Goal: Information Seeking & Learning: Learn about a topic

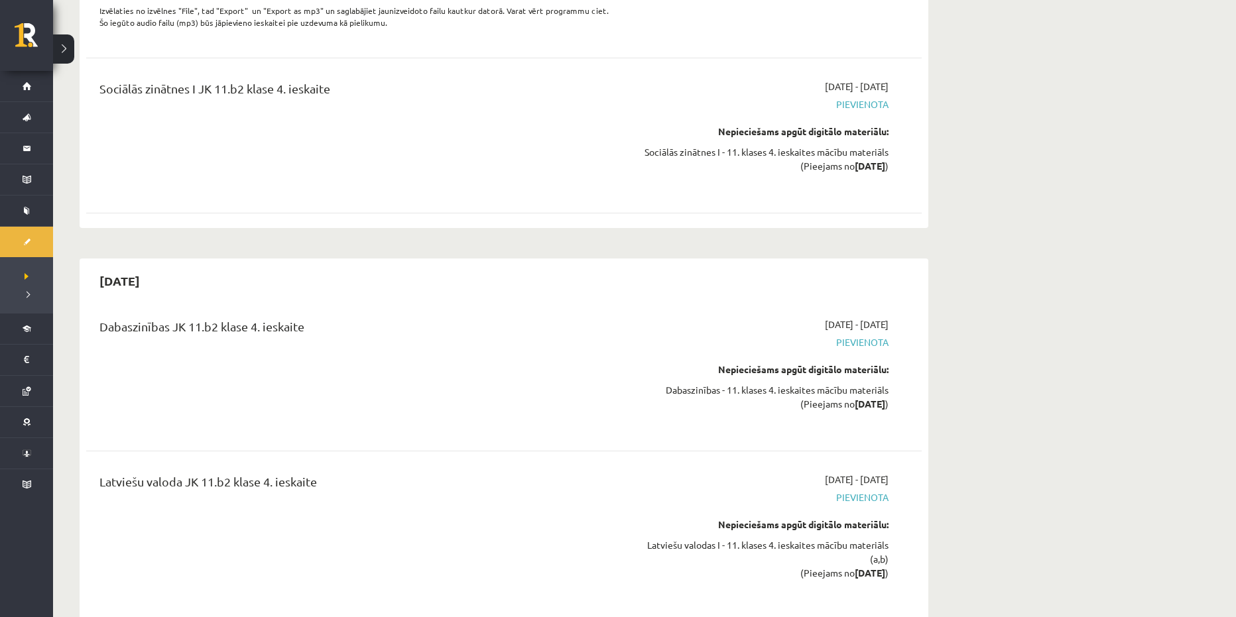
scroll to position [8341, 0]
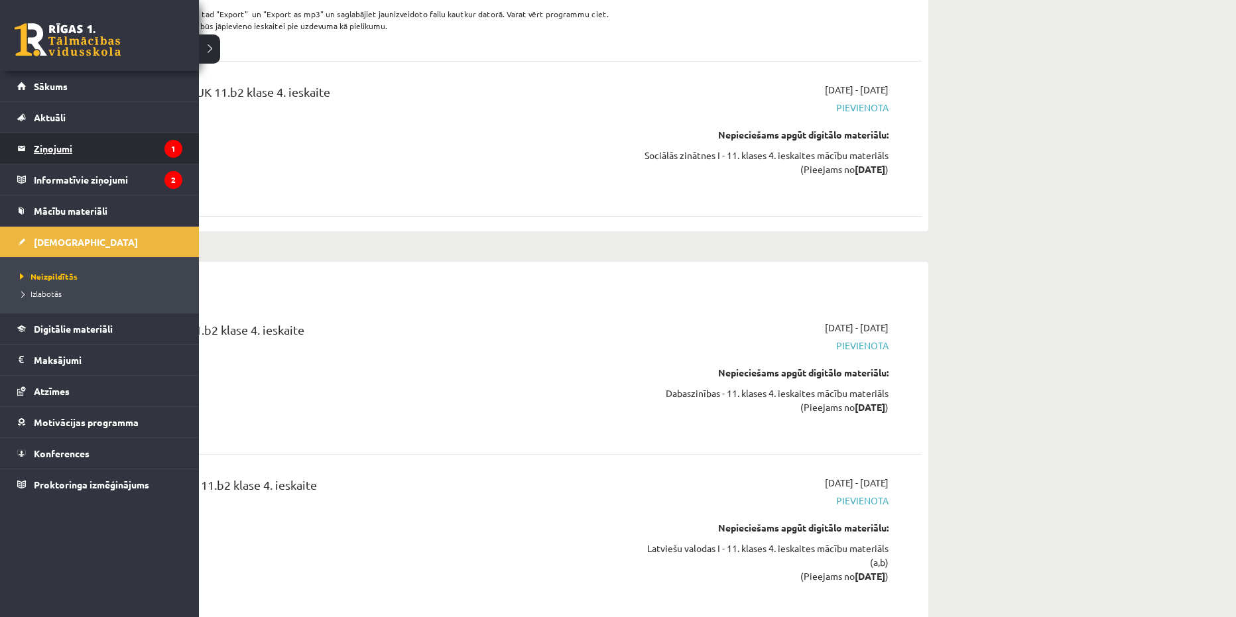
click at [79, 148] on legend "Ziņojumi 1" at bounding box center [108, 148] width 148 height 30
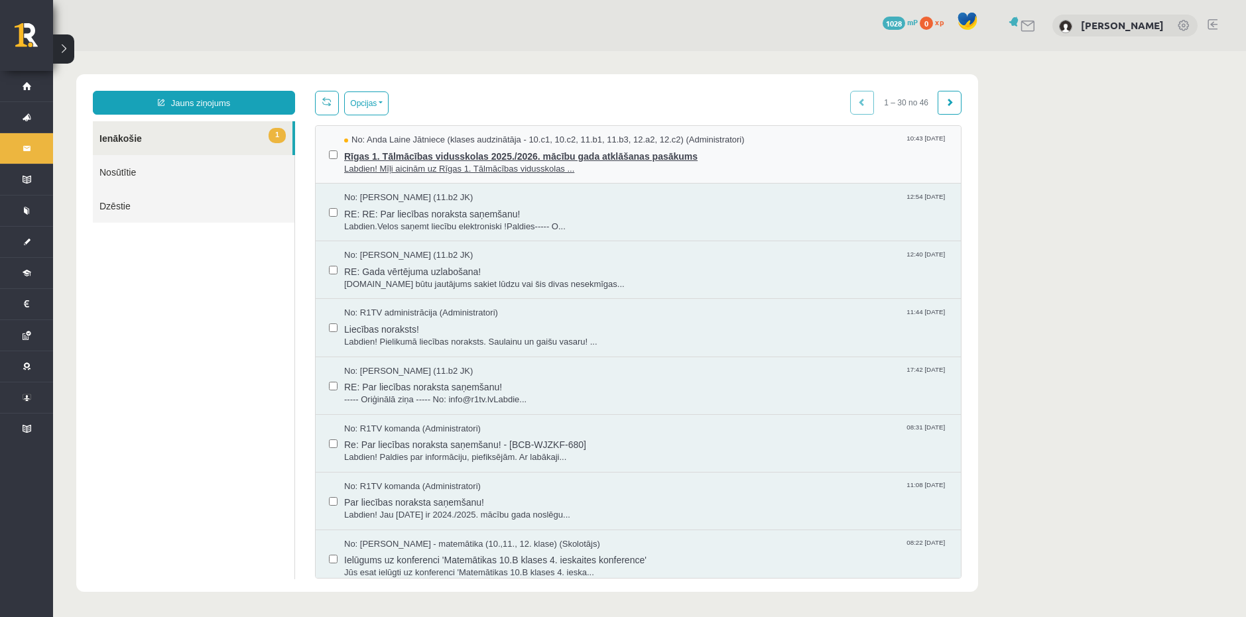
click at [746, 158] on span "Rīgas 1. Tālmācības vidusskolas 2025./2026. mācību gada atklāšanas pasākums" at bounding box center [645, 155] width 603 height 17
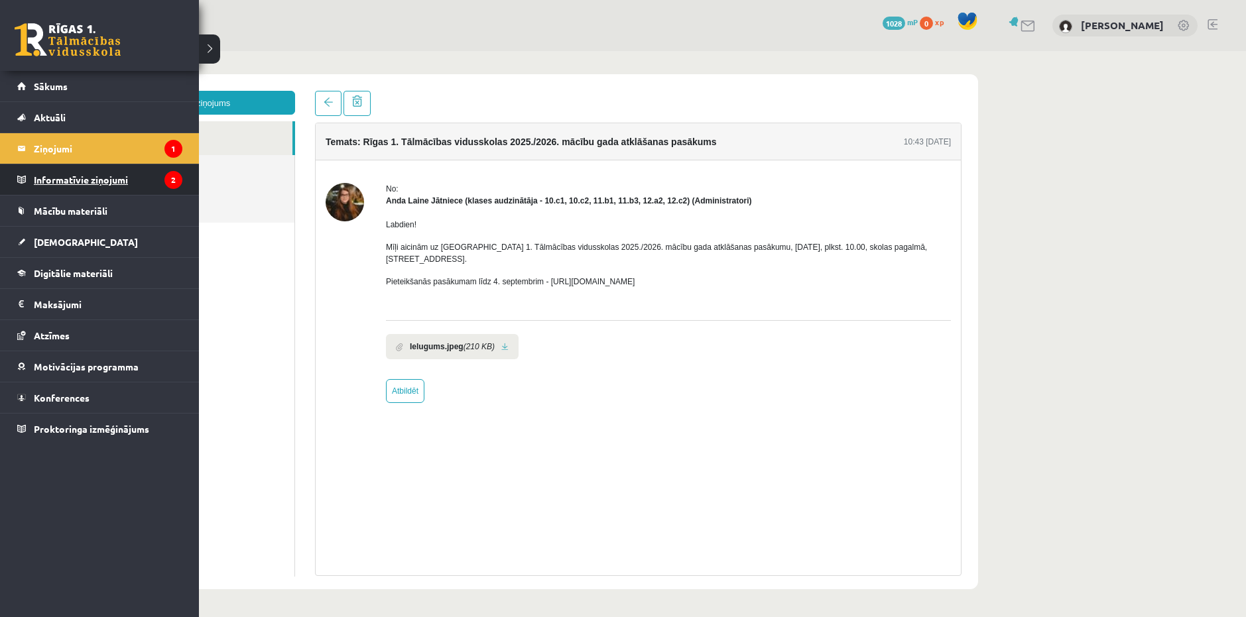
click at [68, 184] on legend "Informatīvie ziņojumi 2" at bounding box center [108, 179] width 148 height 30
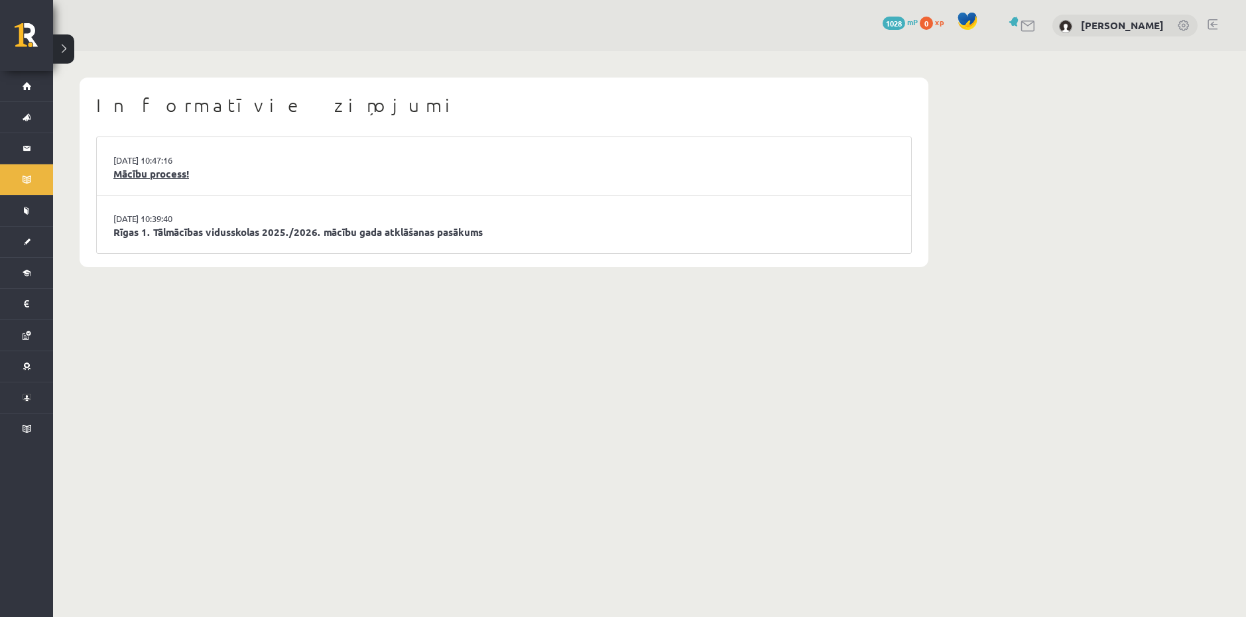
click at [173, 174] on link "Mācību process!" at bounding box center [503, 173] width 781 height 15
click at [226, 234] on link "Rīgas 1. Tālmācības vidusskolas 2025./2026. mācību gada atklāšanas pasākums" at bounding box center [503, 232] width 781 height 15
click at [160, 174] on link "Mācību process!" at bounding box center [503, 173] width 781 height 15
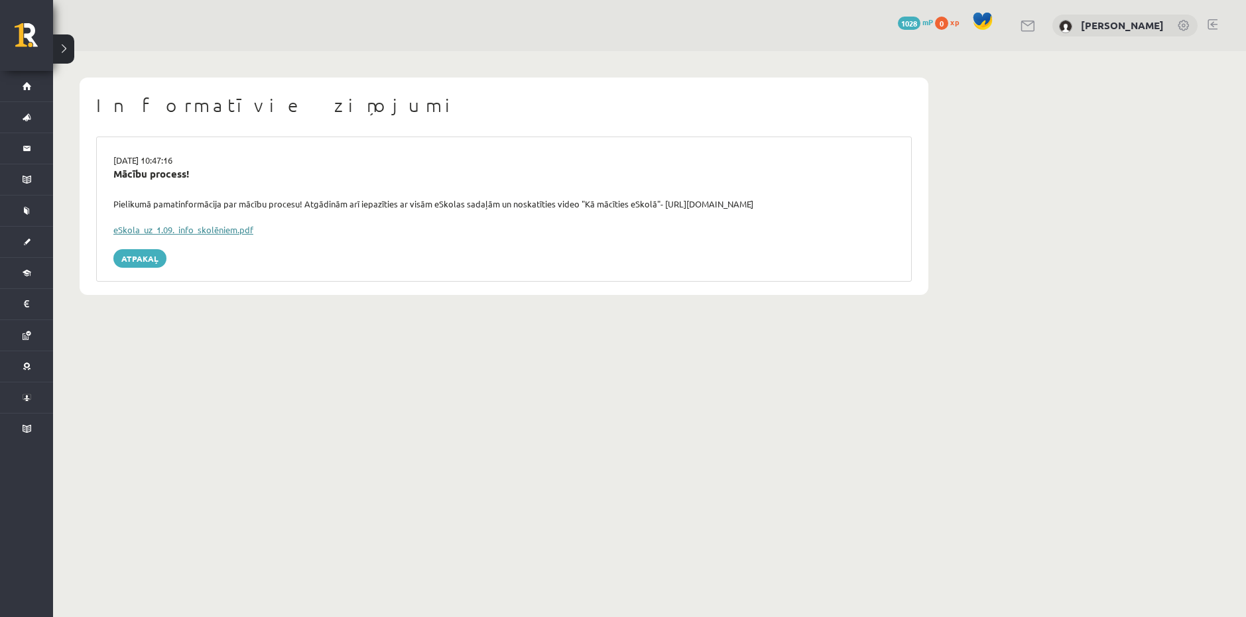
click at [213, 231] on link "eSkola_uz_1.09._info_skolēniem.pdf" at bounding box center [183, 229] width 140 height 11
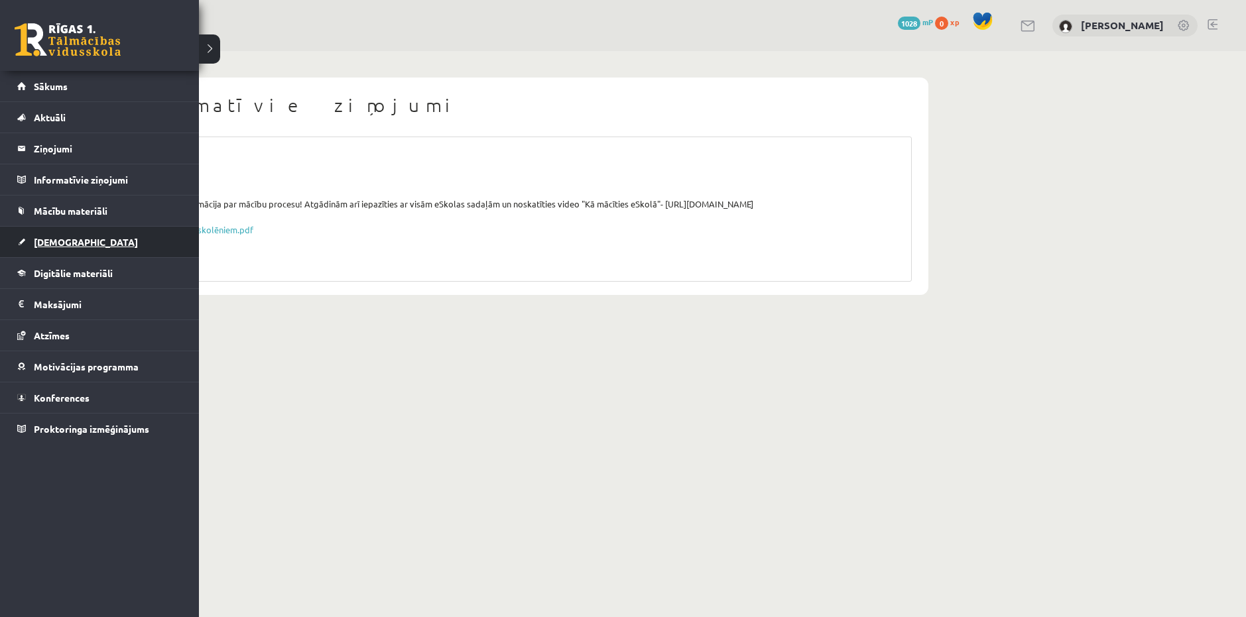
click at [64, 229] on link "[DEMOGRAPHIC_DATA]" at bounding box center [99, 242] width 165 height 30
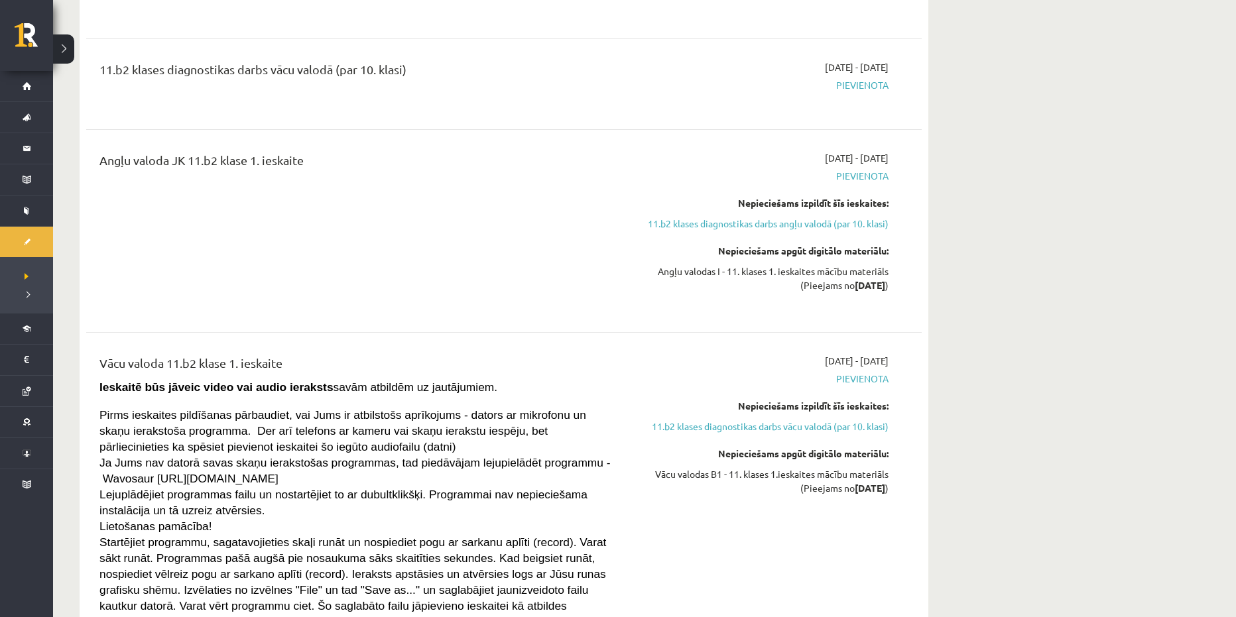
scroll to position [154, 0]
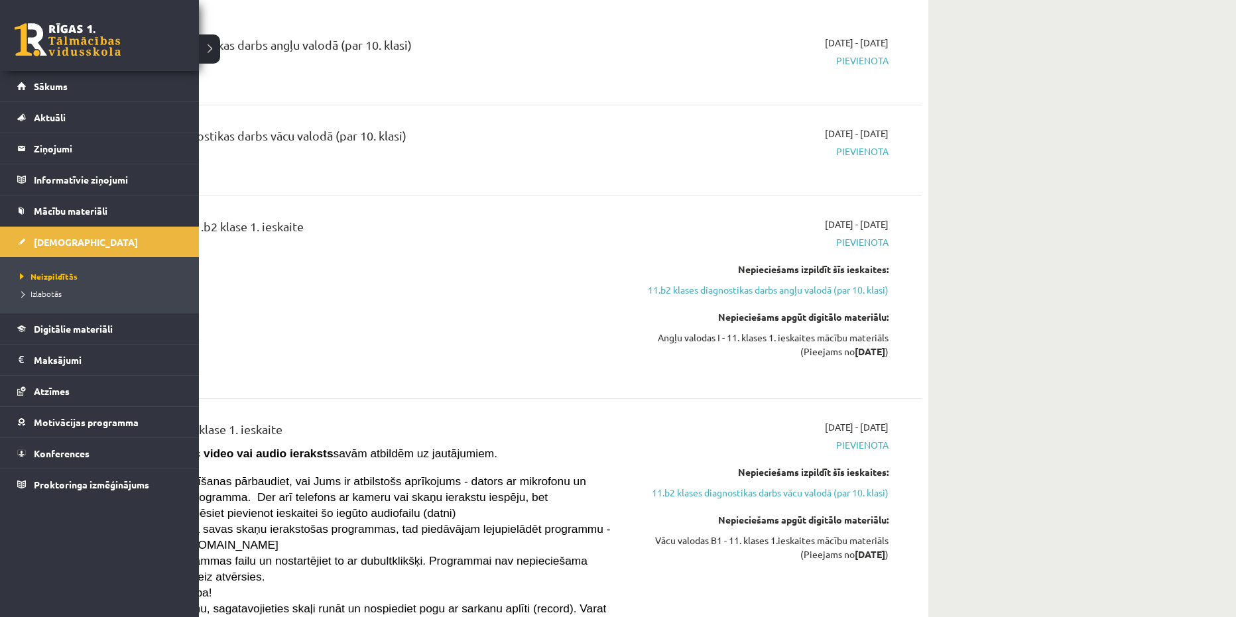
click at [21, 32] on link at bounding box center [68, 39] width 106 height 33
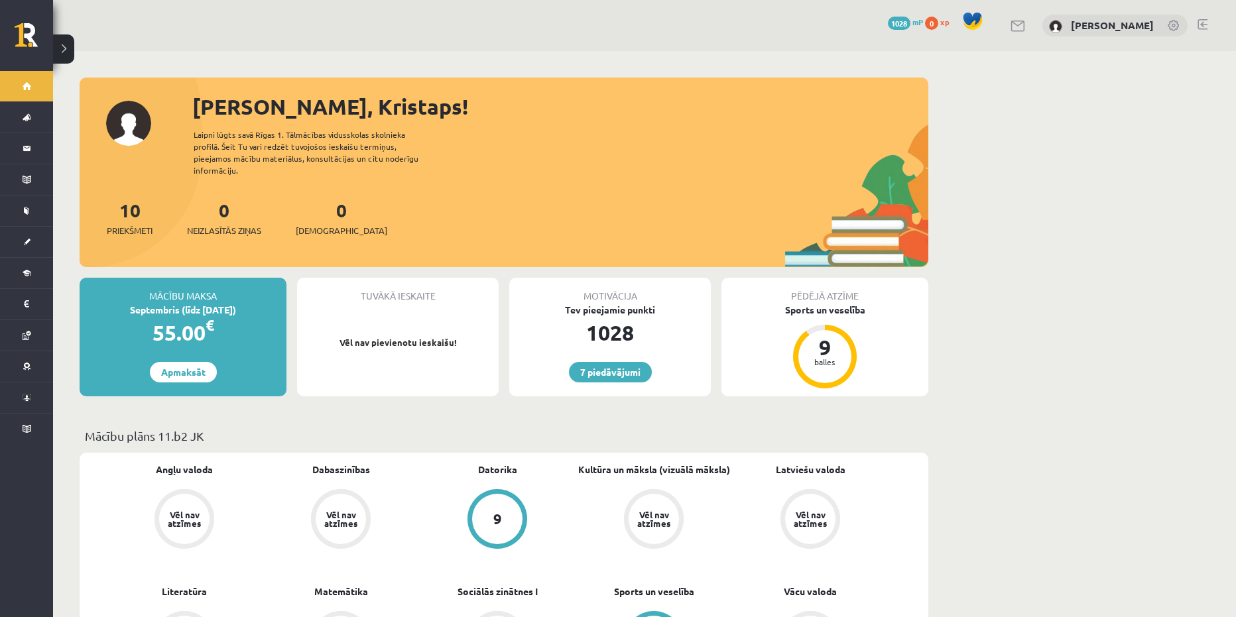
scroll to position [265, 0]
